Goal: Transaction & Acquisition: Purchase product/service

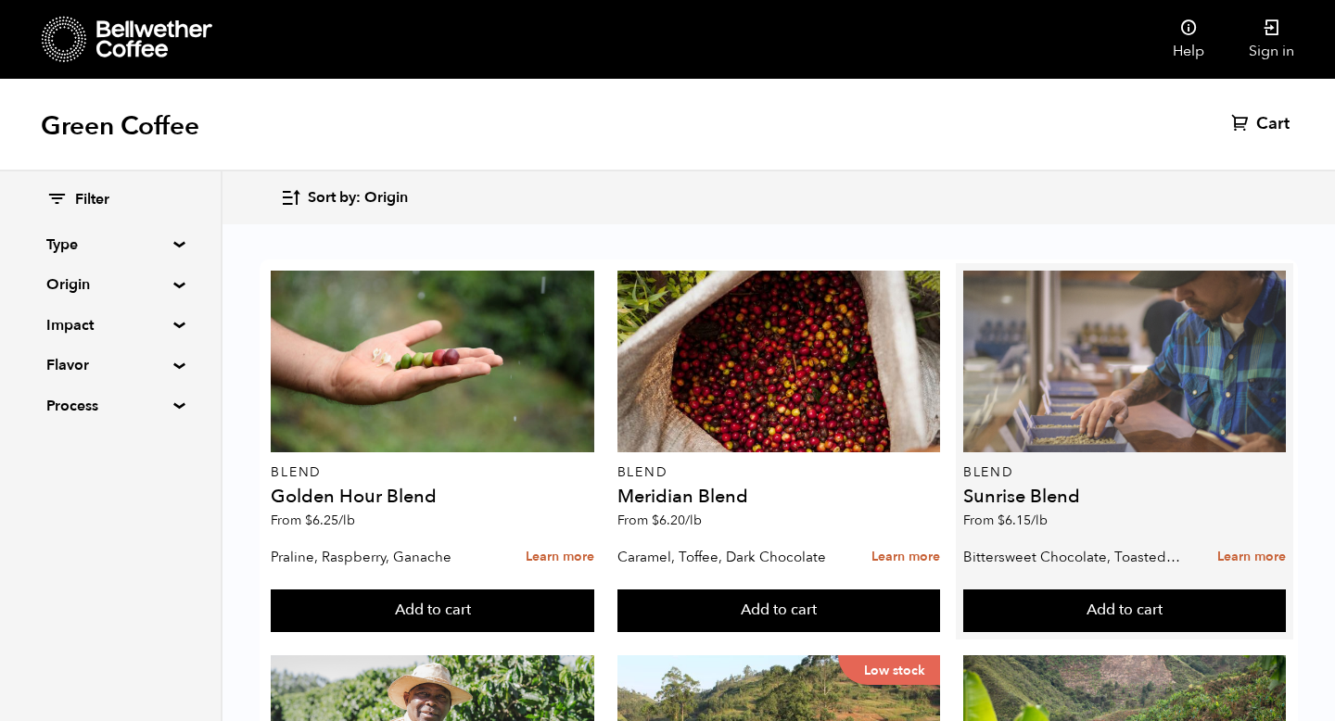
click at [1151, 373] on div at bounding box center [1124, 362] width 323 height 182
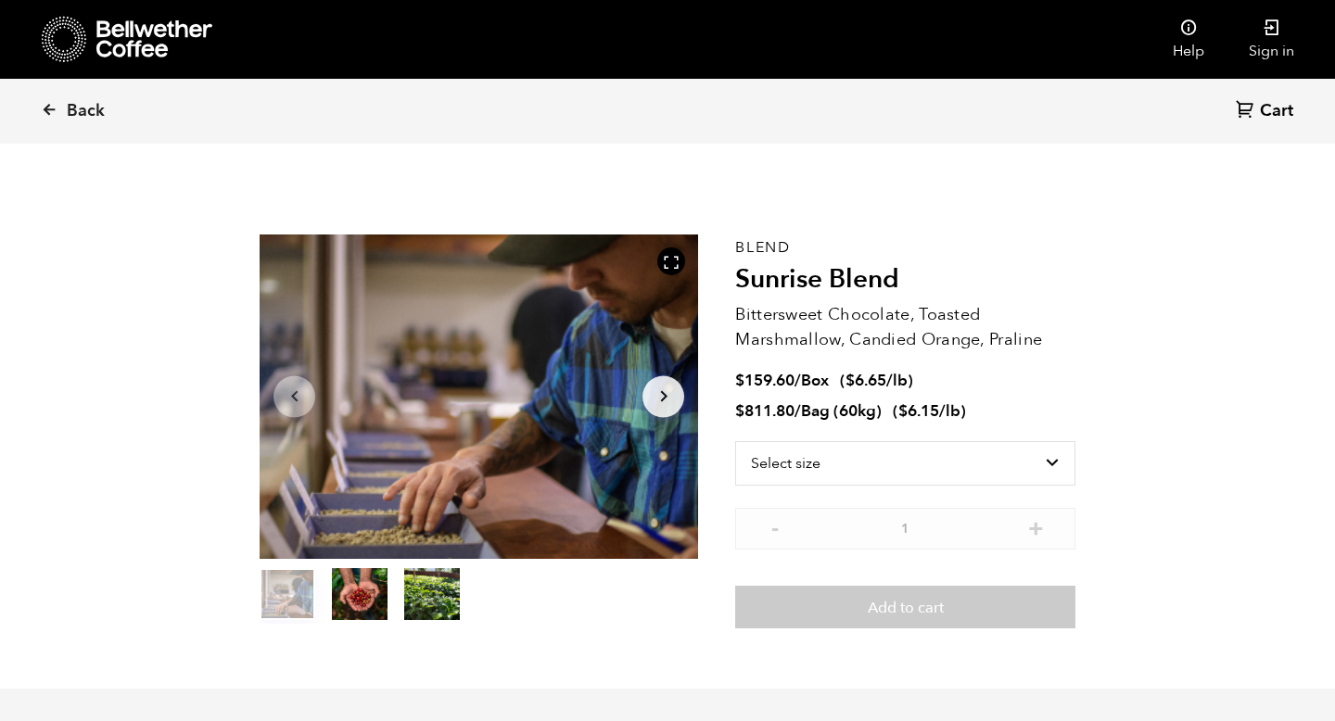
scroll to position [264, 0]
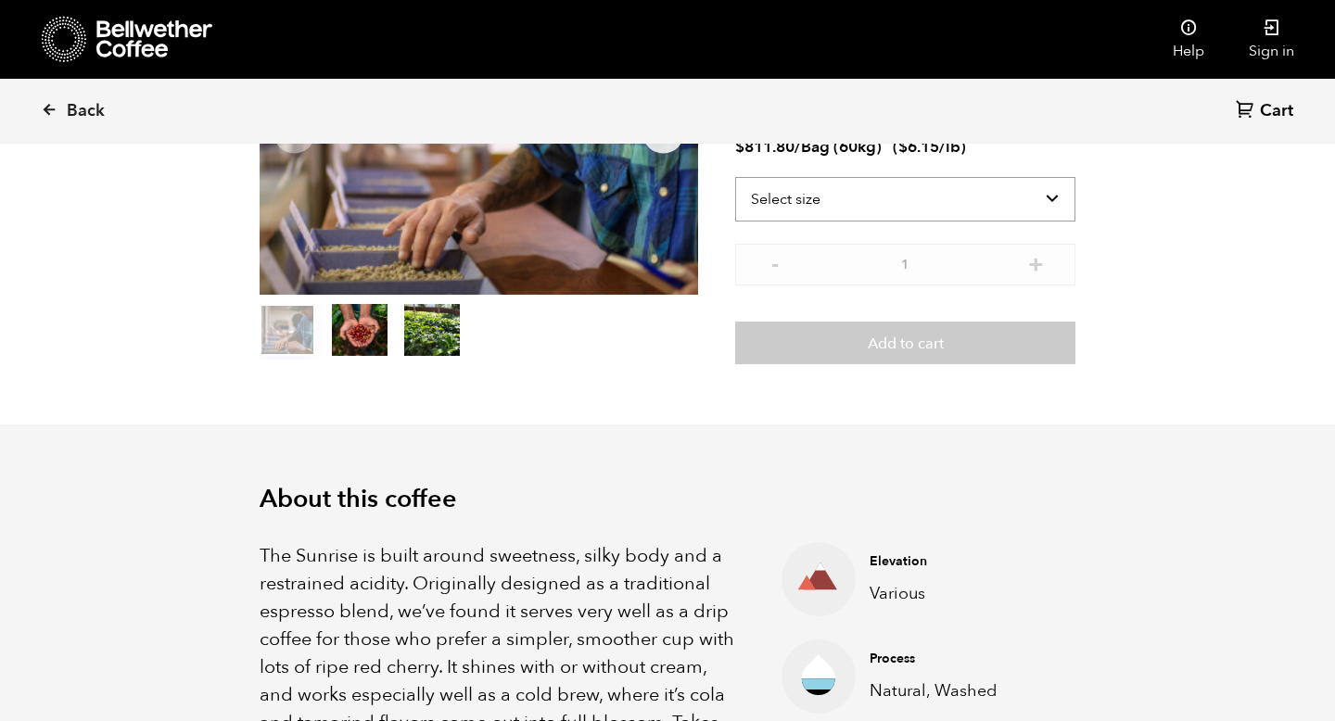
click at [952, 186] on select "Select size Bag (60kg) (132 lbs) Box (24 lbs)" at bounding box center [905, 199] width 340 height 44
select select "bag-3"
click at [735, 177] on select "Select size Bag (60kg) (132 lbs) Box (24 lbs)" at bounding box center [905, 199] width 340 height 44
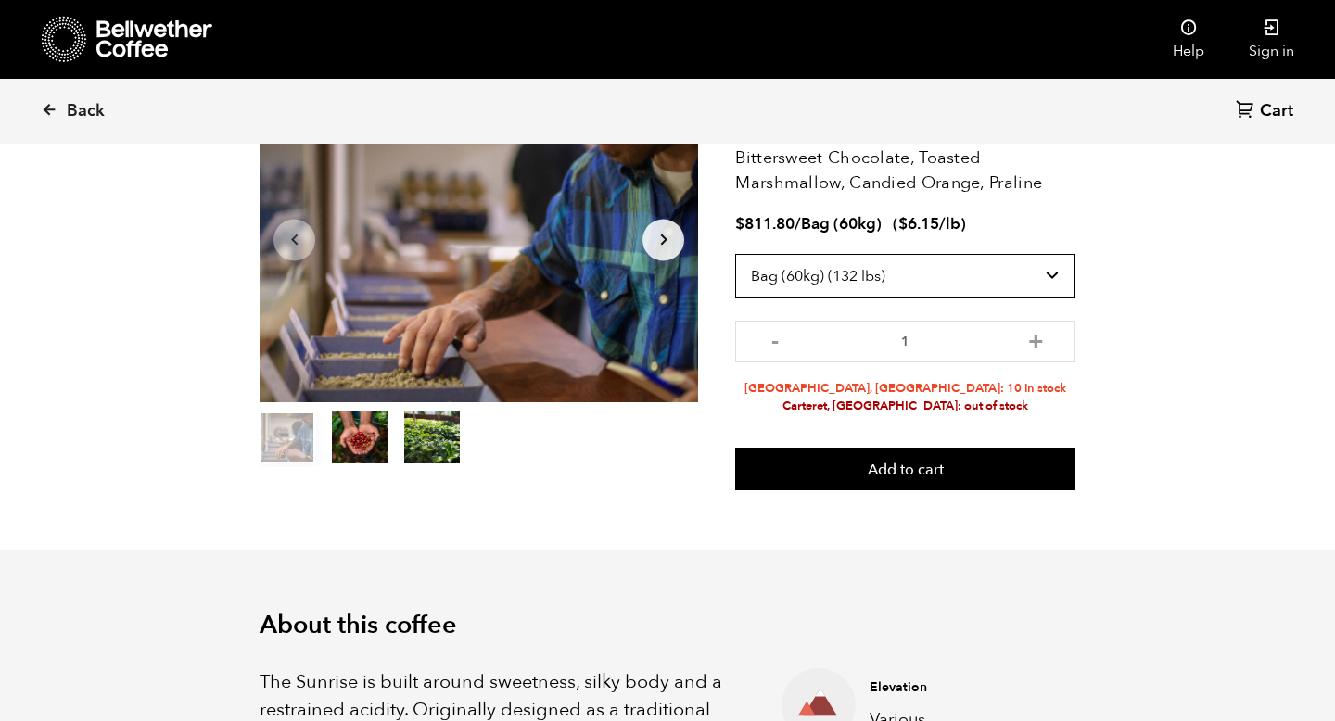
scroll to position [158, 0]
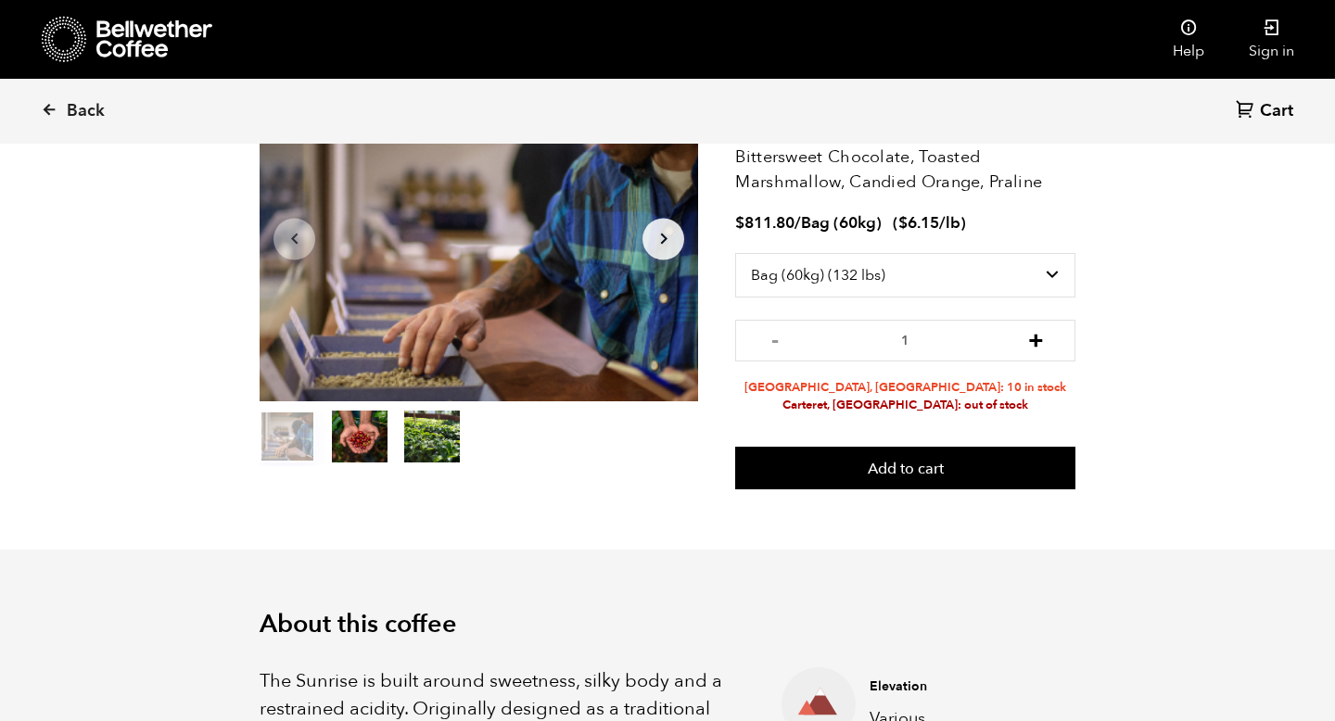
click at [1037, 346] on button "+" at bounding box center [1035, 338] width 23 height 19
type input "3"
click at [984, 496] on section "Item 1 of 3 Arrow Left Arrow Right item 0 item 1 item 2 Item 1 of 3 Blend Sunri…" at bounding box center [667, 283] width 908 height 533
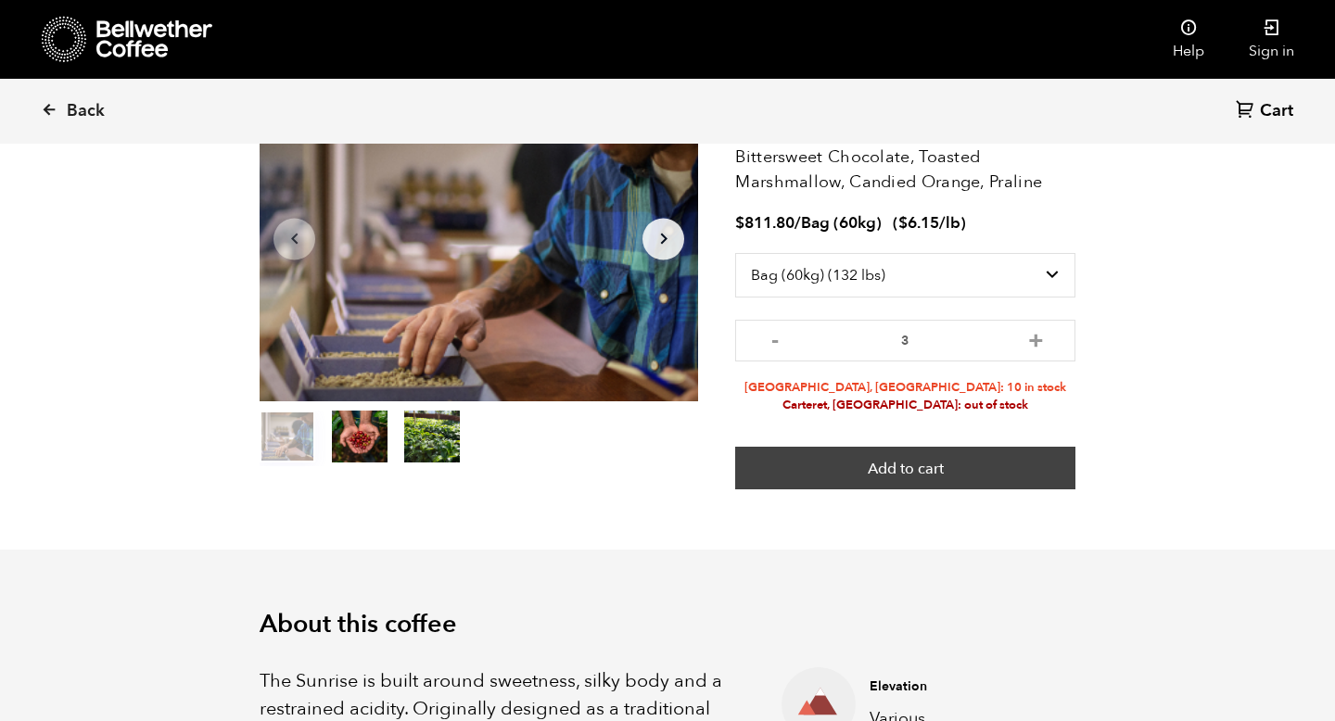
click at [992, 476] on button "Add to cart" at bounding box center [905, 468] width 340 height 43
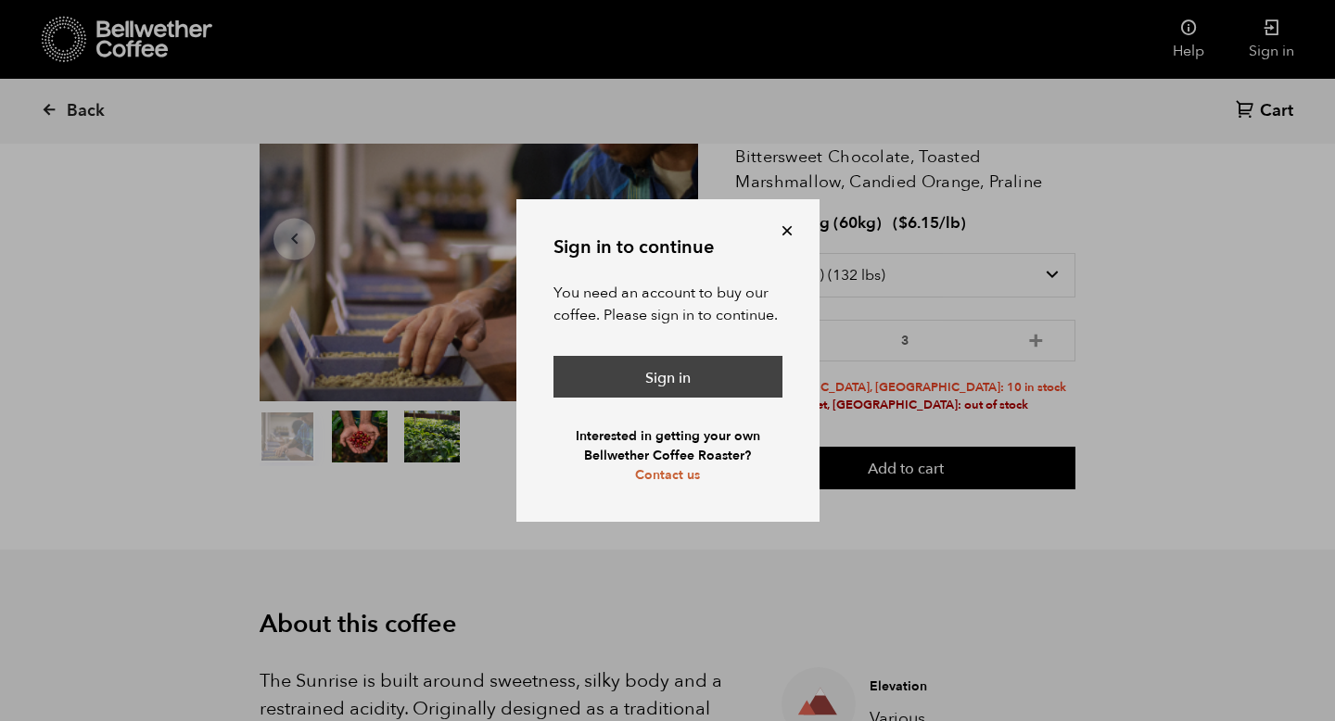
click at [689, 358] on link "Sign in" at bounding box center [667, 377] width 229 height 43
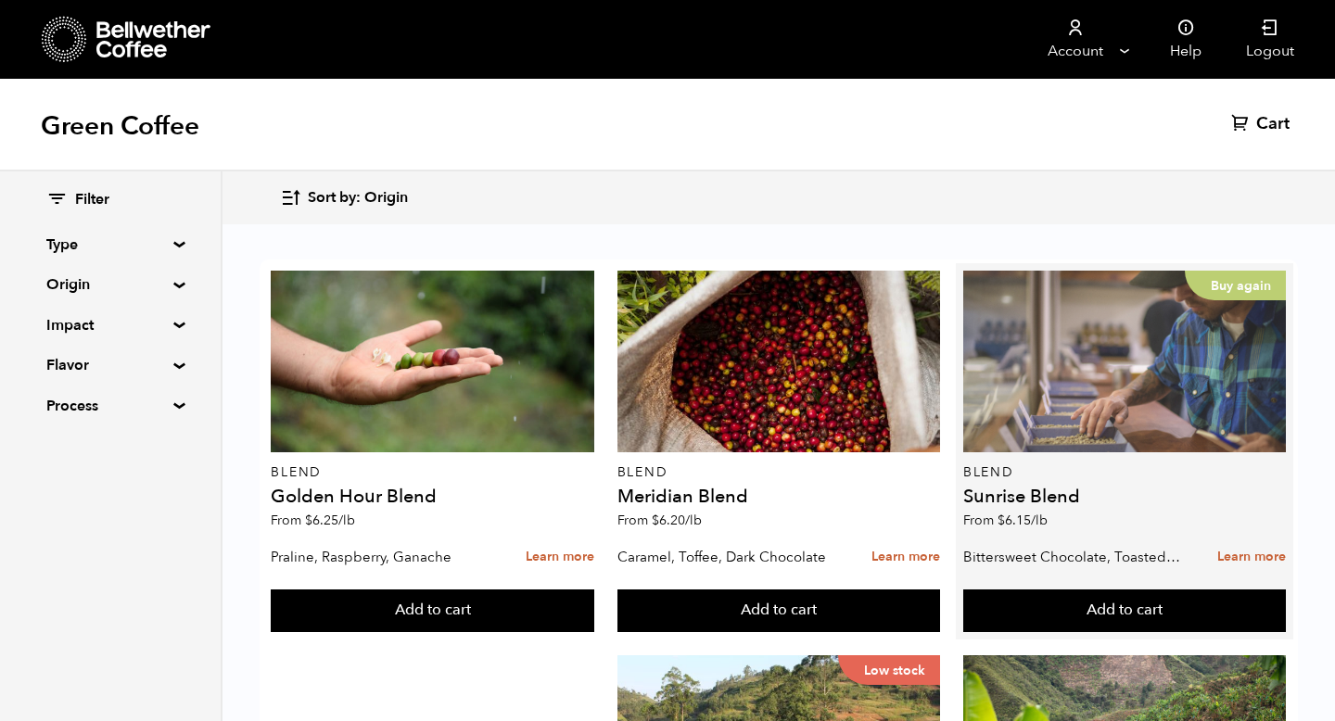
click at [1168, 299] on div "Buy again" at bounding box center [1124, 362] width 323 height 182
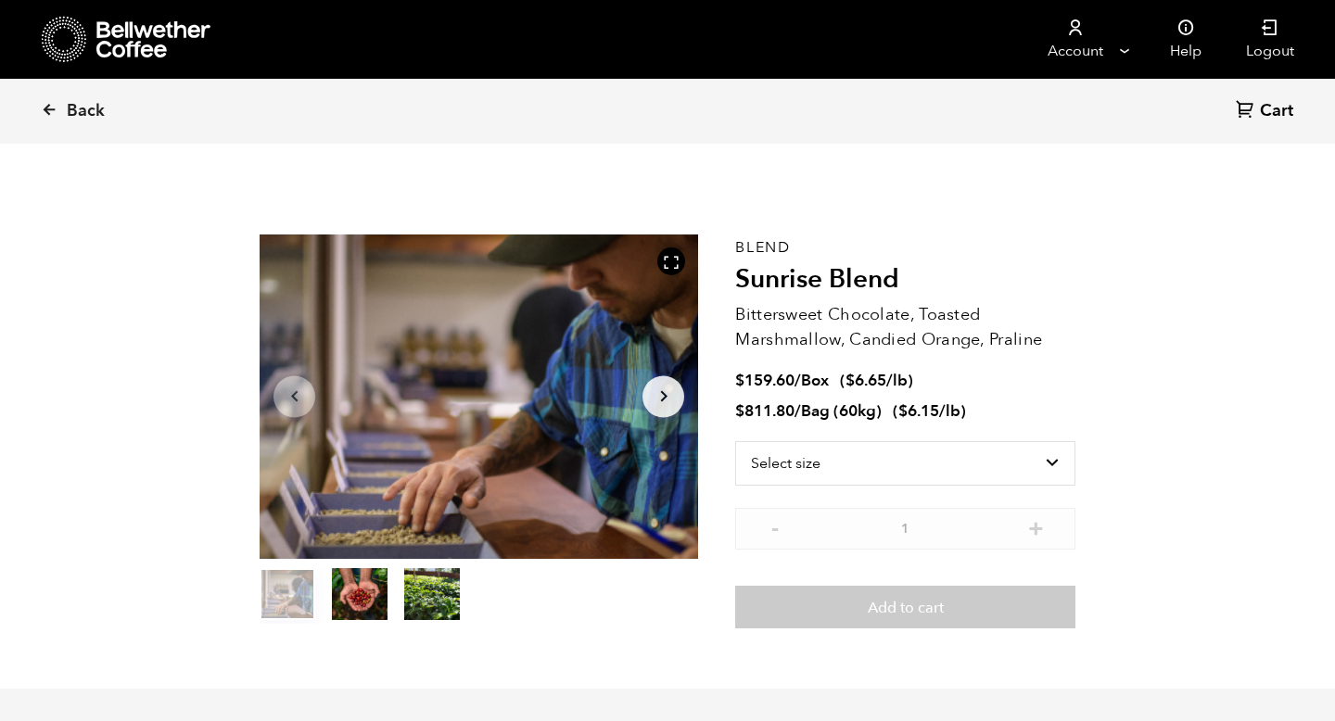
scroll to position [806, 793]
click at [1056, 458] on select "Select size Bag (60kg) (132 lbs) Box (24 lbs)" at bounding box center [905, 463] width 340 height 44
click at [735, 441] on select "Select size Bag (60kg) (132 lbs) Box (24 lbs)" at bounding box center [905, 463] width 340 height 44
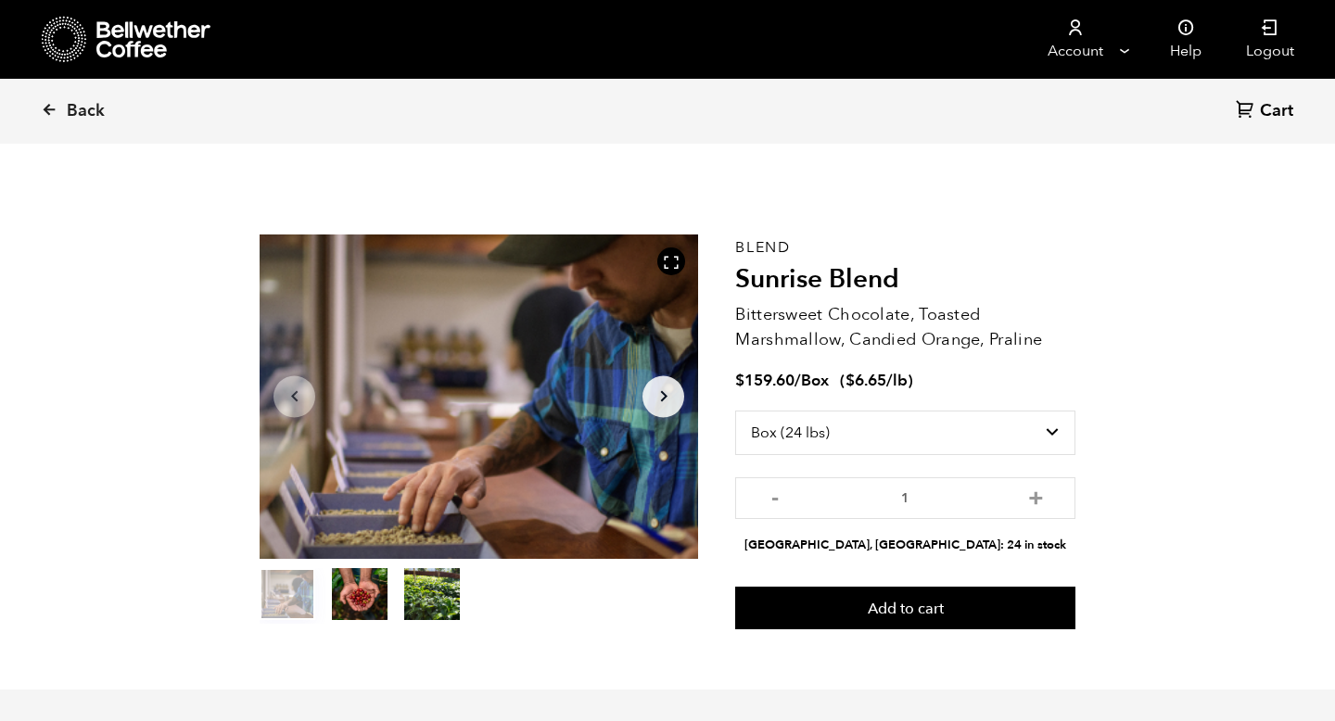
click at [1013, 461] on div "Select size Bag (60kg) (132 lbs) Box (24 lbs)" at bounding box center [905, 444] width 340 height 67
click at [1017, 441] on select "Select size Bag (60kg) (132 lbs) Box (24 lbs)" at bounding box center [905, 433] width 340 height 44
select select "bag-3"
click at [735, 411] on select "Select size Bag (60kg) (132 lbs) Box (24 lbs)" at bounding box center [905, 433] width 340 height 44
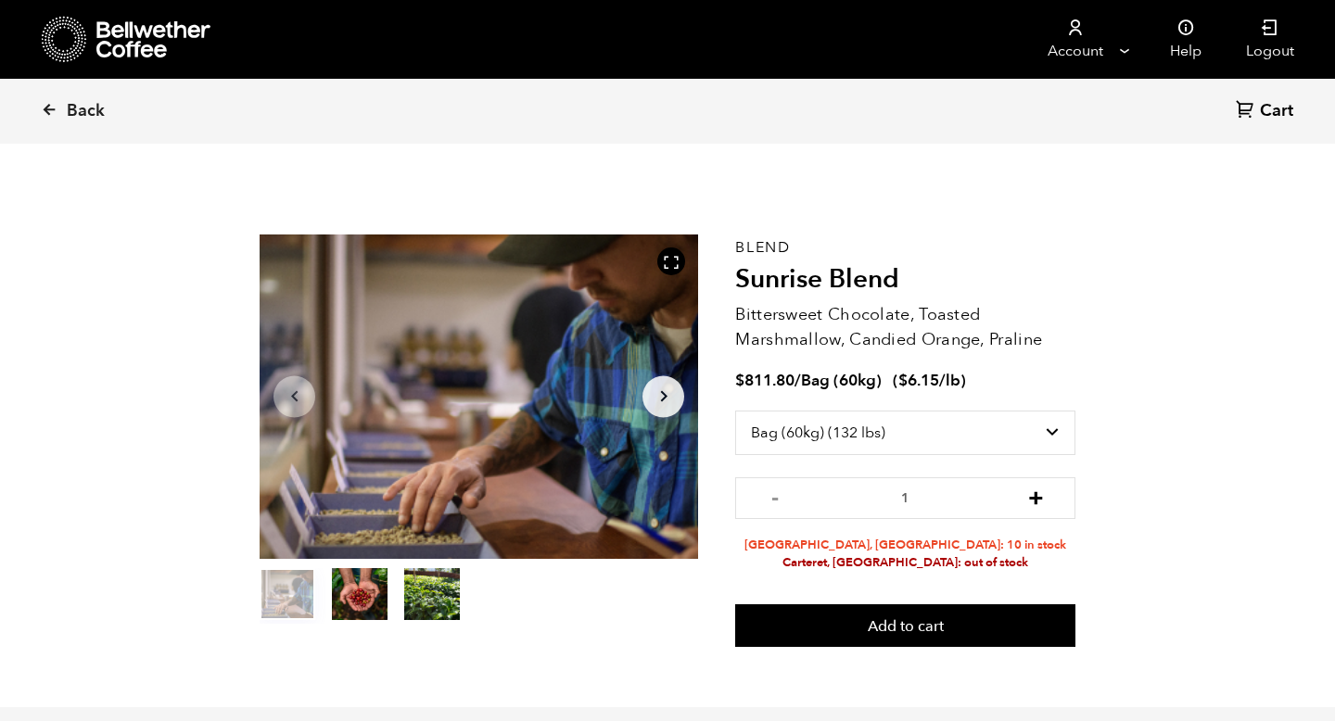
click at [1044, 496] on button "+" at bounding box center [1035, 496] width 23 height 19
type input "3"
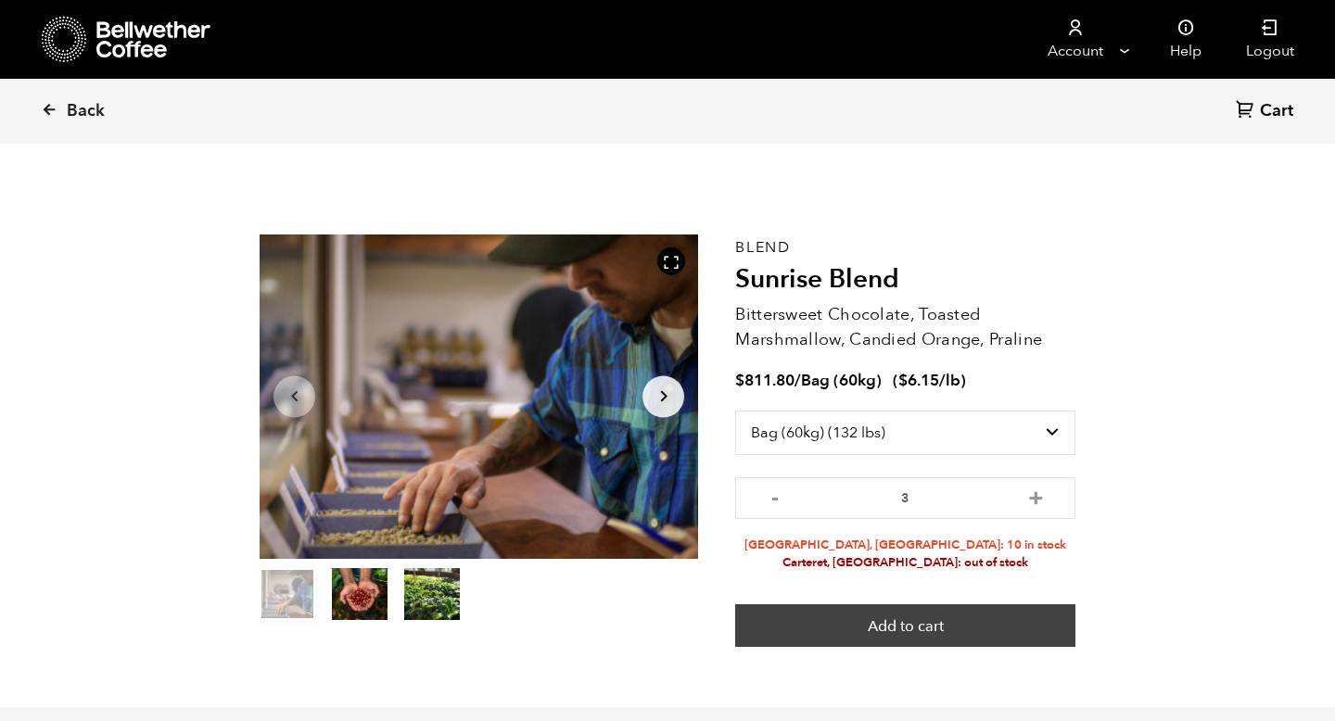
click at [1016, 608] on button "Add to cart" at bounding box center [905, 625] width 340 height 43
click at [992, 630] on button "Add to cart" at bounding box center [905, 625] width 340 height 43
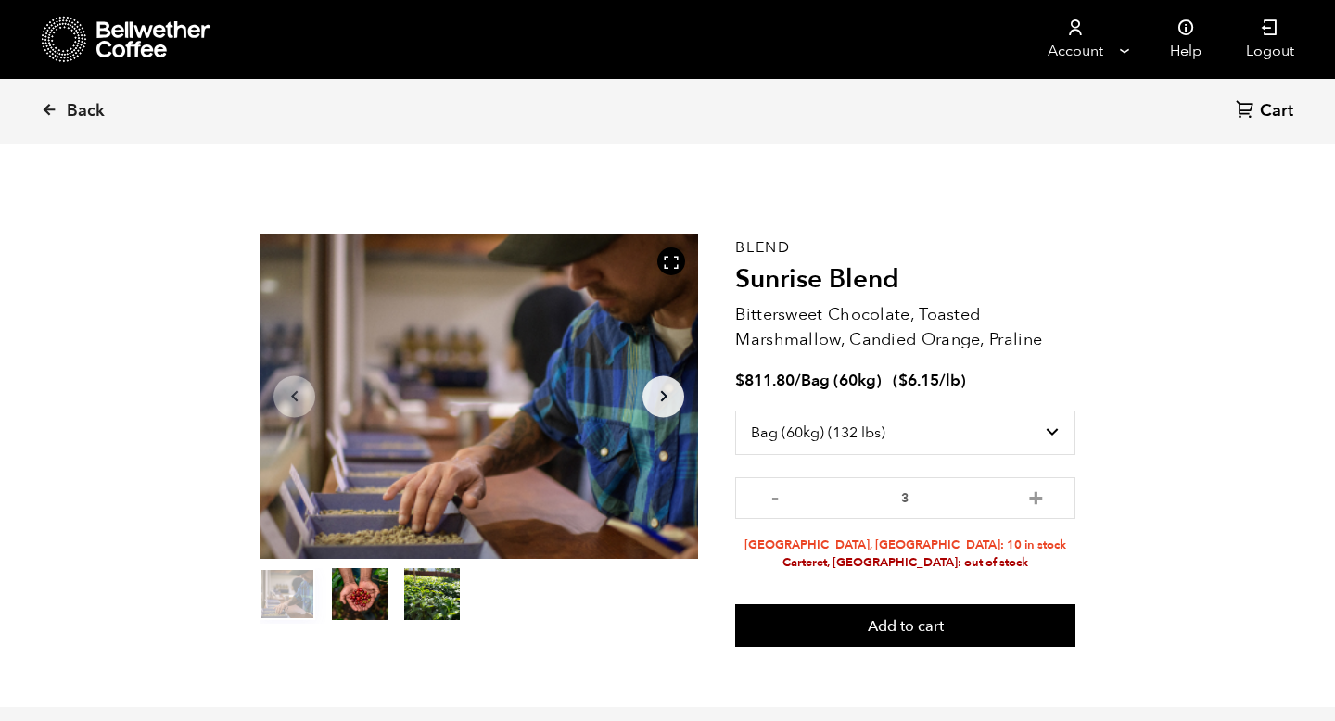
click at [1280, 104] on span "Cart" at bounding box center [1275, 111] width 33 height 22
click at [1264, 114] on span "Cart" at bounding box center [1275, 111] width 33 height 22
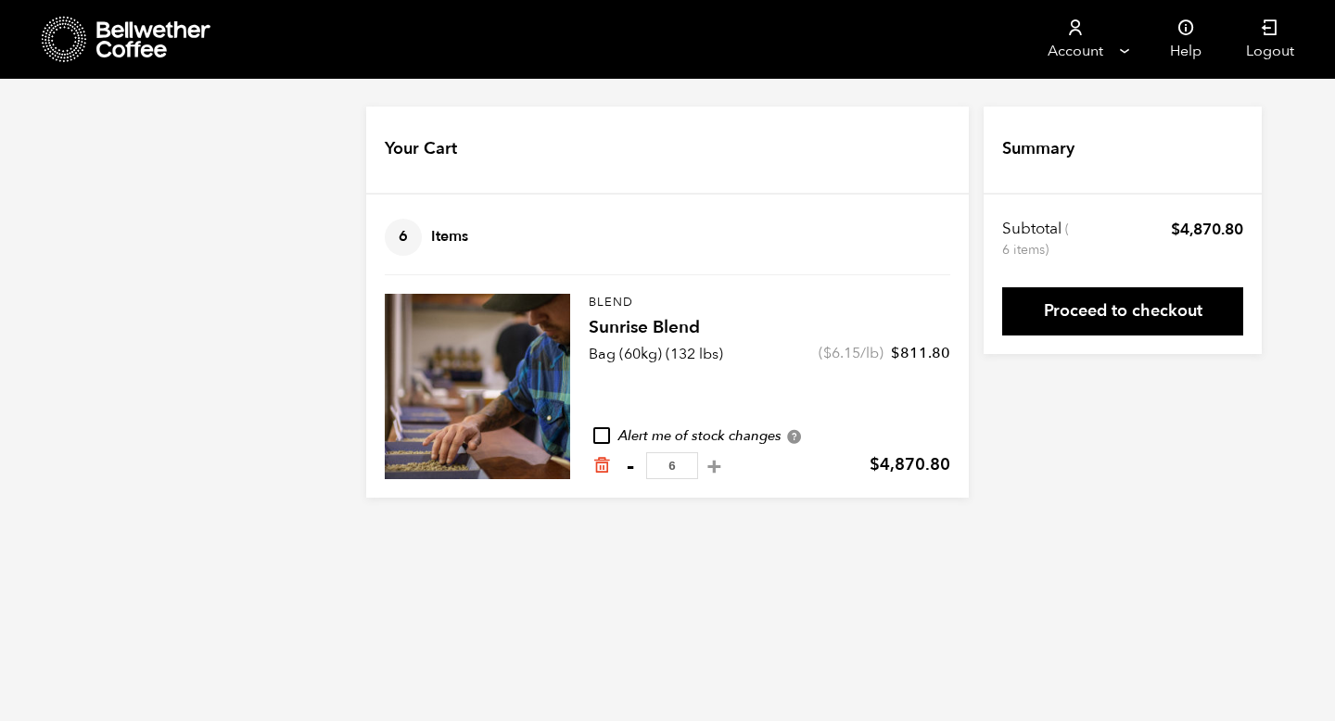
click at [628, 467] on button "-" at bounding box center [629, 466] width 23 height 19
type input "5"
click at [0, 0] on div at bounding box center [0, 0] width 0 height 0
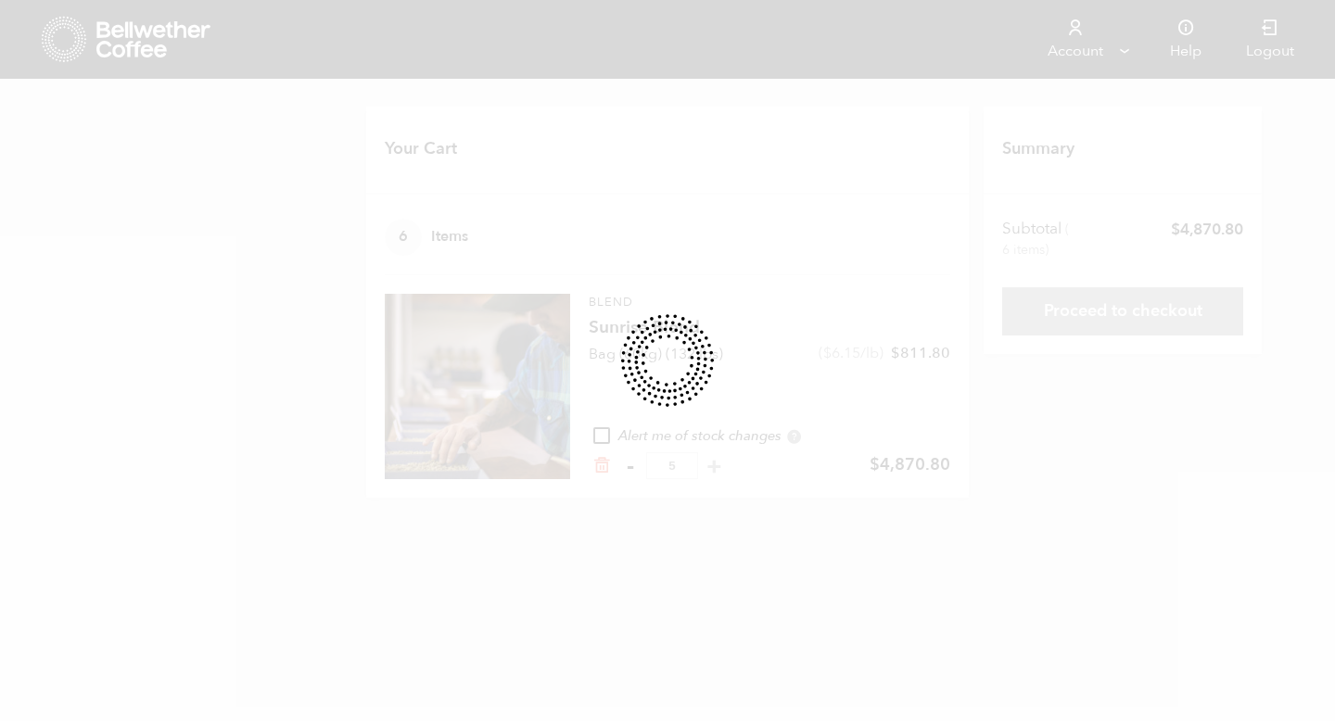
click at [628, 467] on div at bounding box center [667, 360] width 1335 height 721
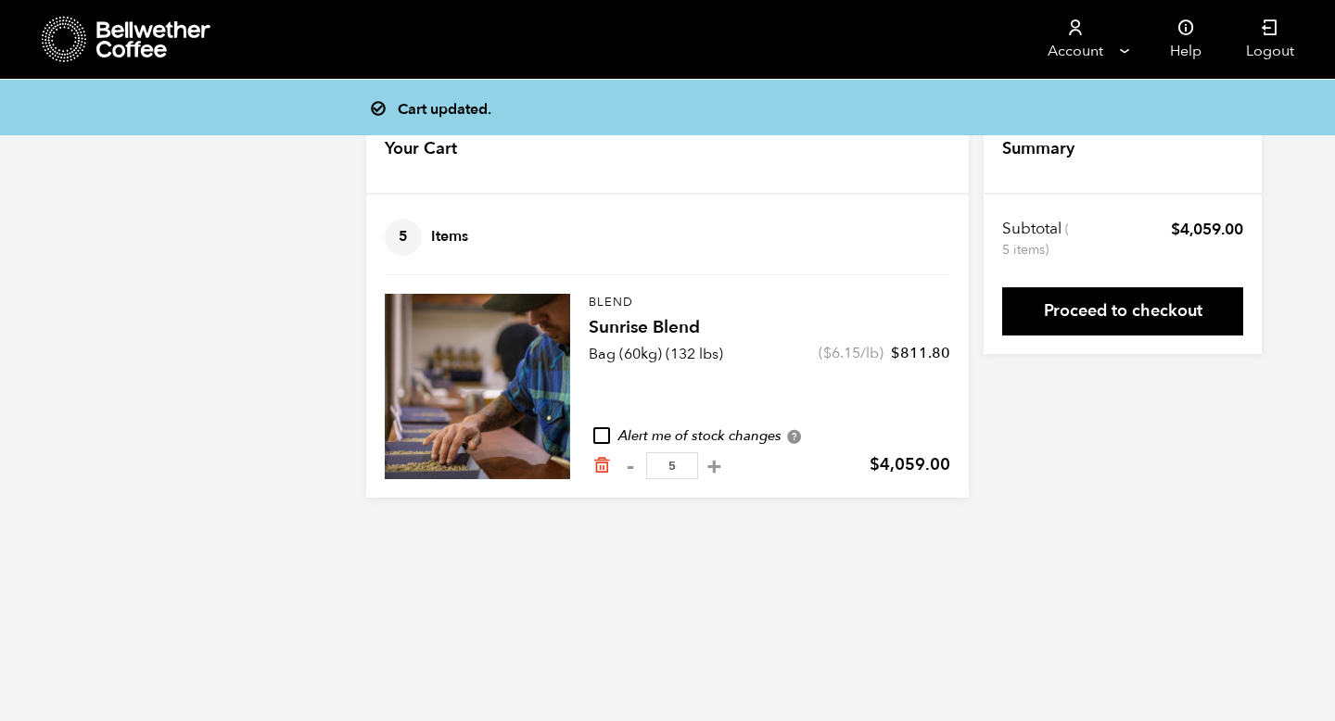
click at [628, 467] on button "-" at bounding box center [629, 466] width 23 height 19
type input "4"
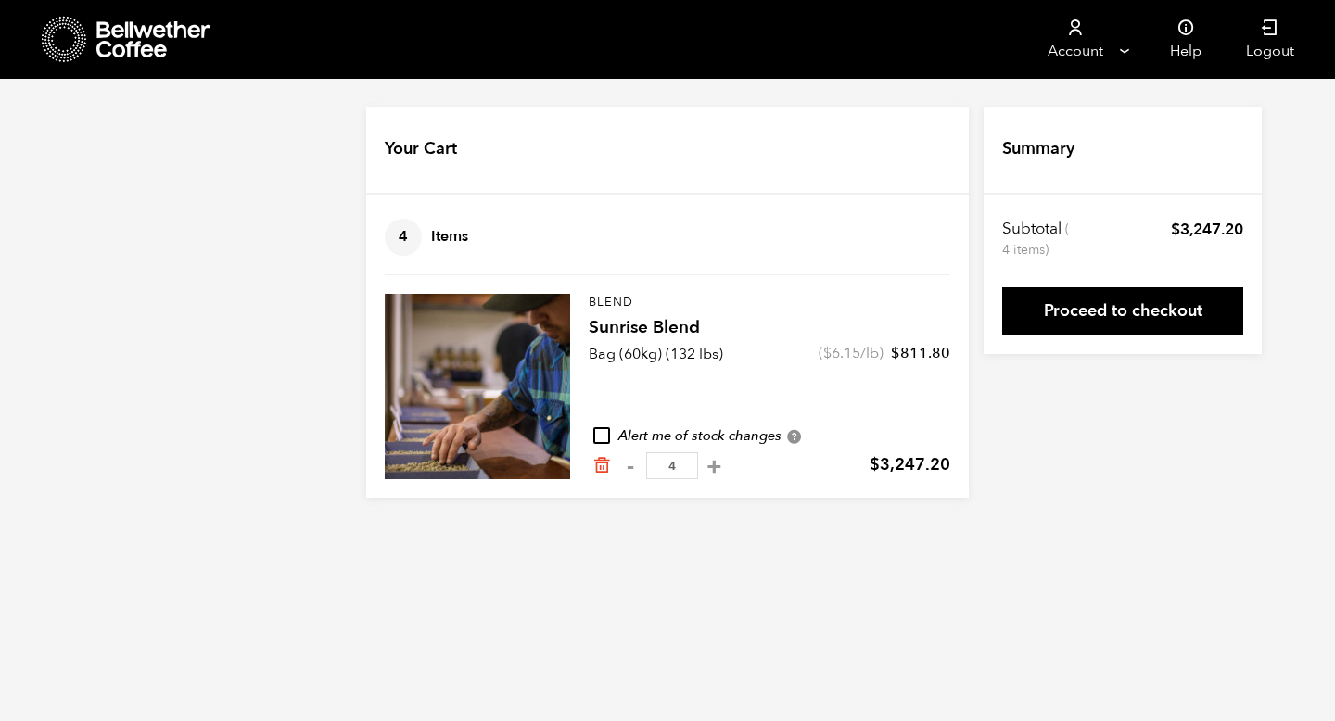
click at [628, 467] on button "-" at bounding box center [629, 466] width 23 height 19
type input "3"
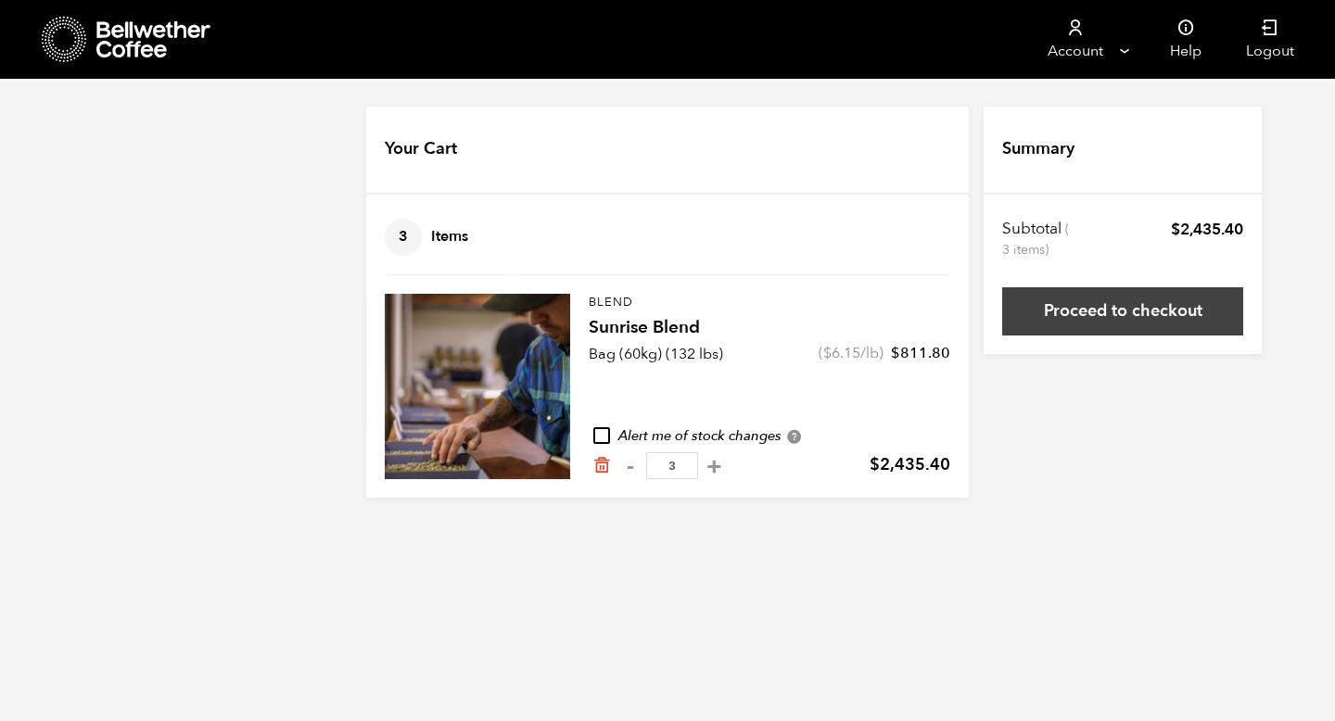
click at [1077, 316] on link "Proceed to checkout" at bounding box center [1122, 311] width 241 height 48
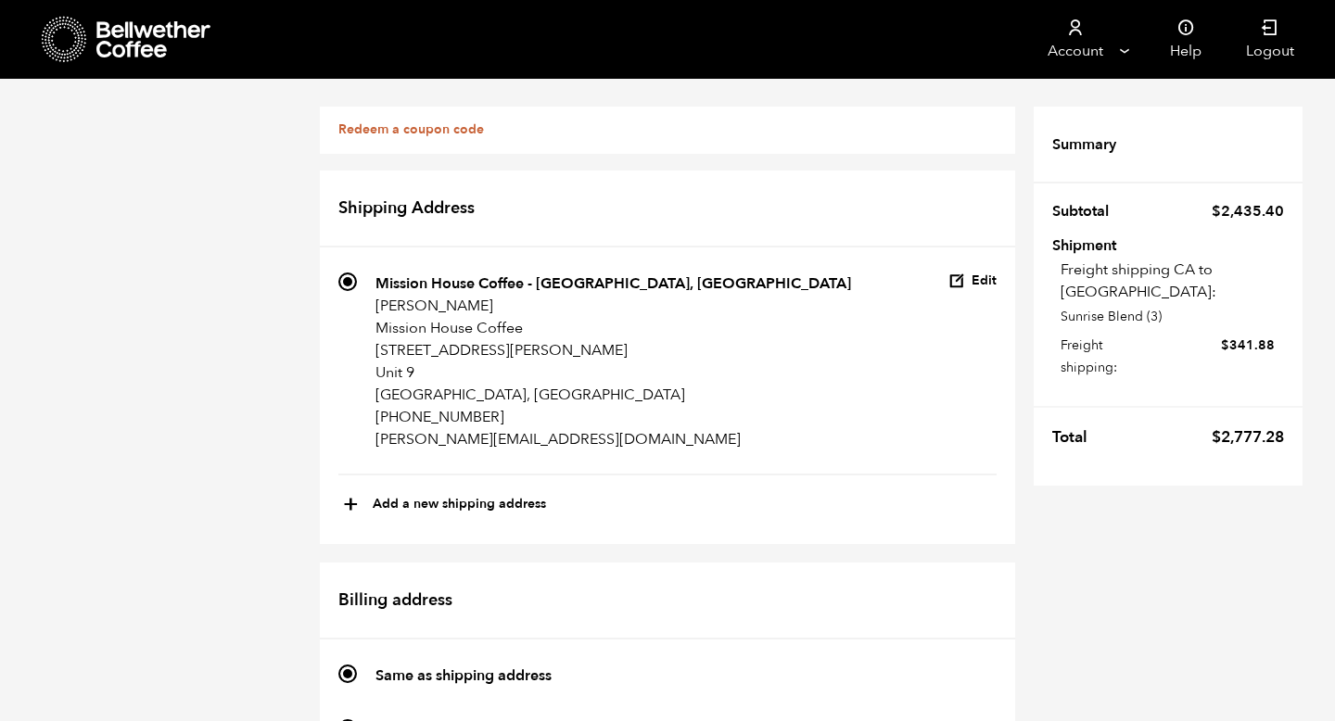
scroll to position [998, 0]
radio input "true"
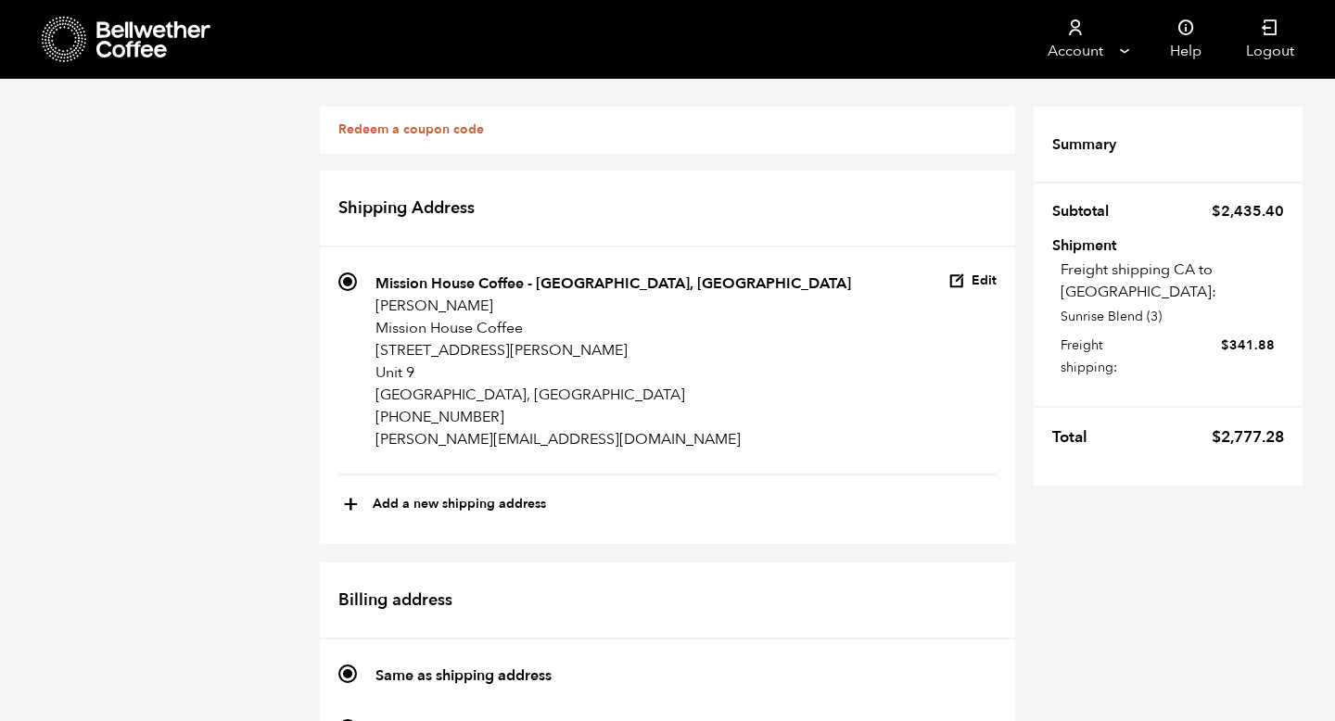
scroll to position [1010, 0]
